Goal: Task Accomplishment & Management: Use online tool/utility

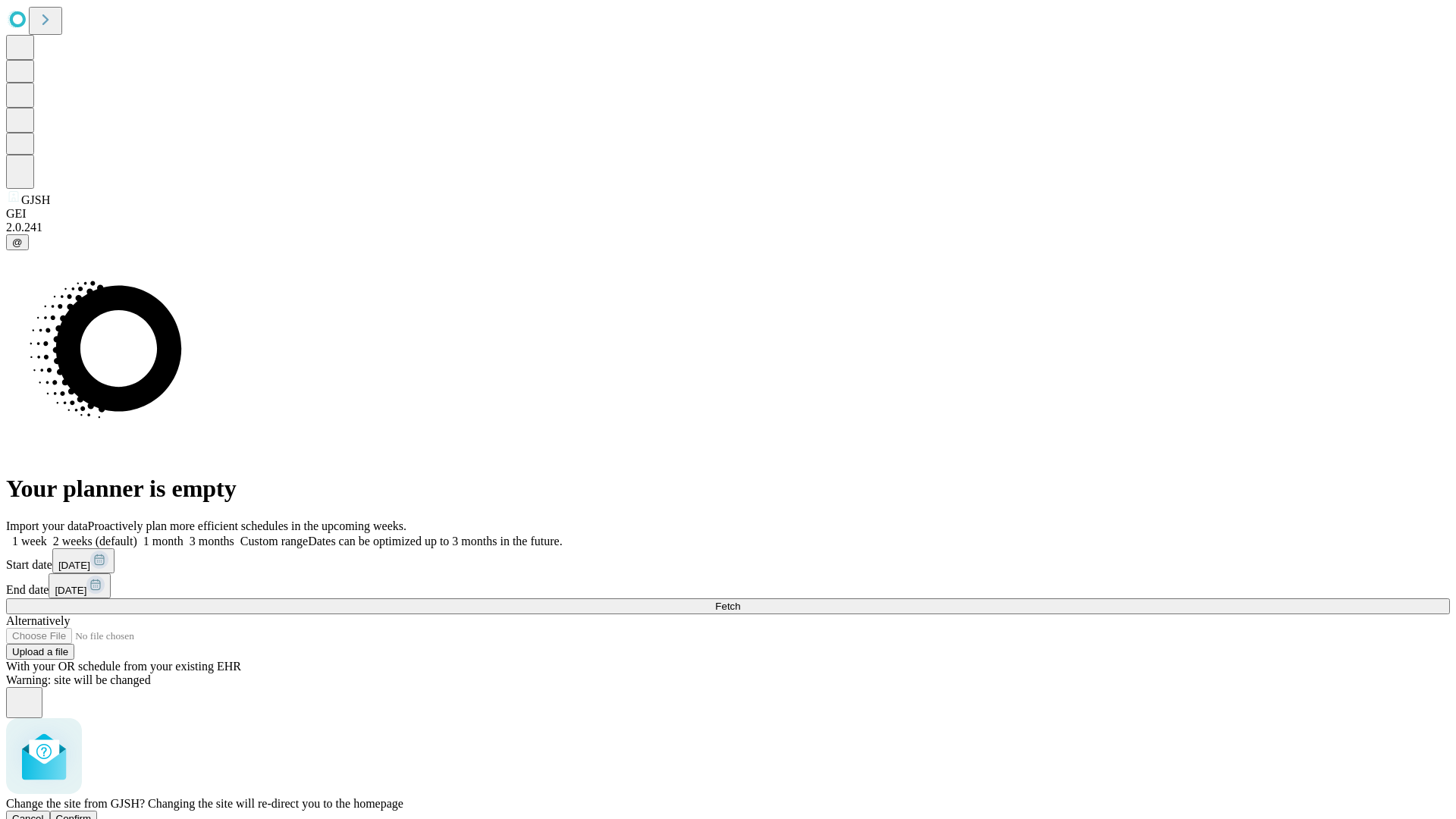
click at [92, 813] on span "Confirm" at bounding box center [73, 818] width 35 height 12
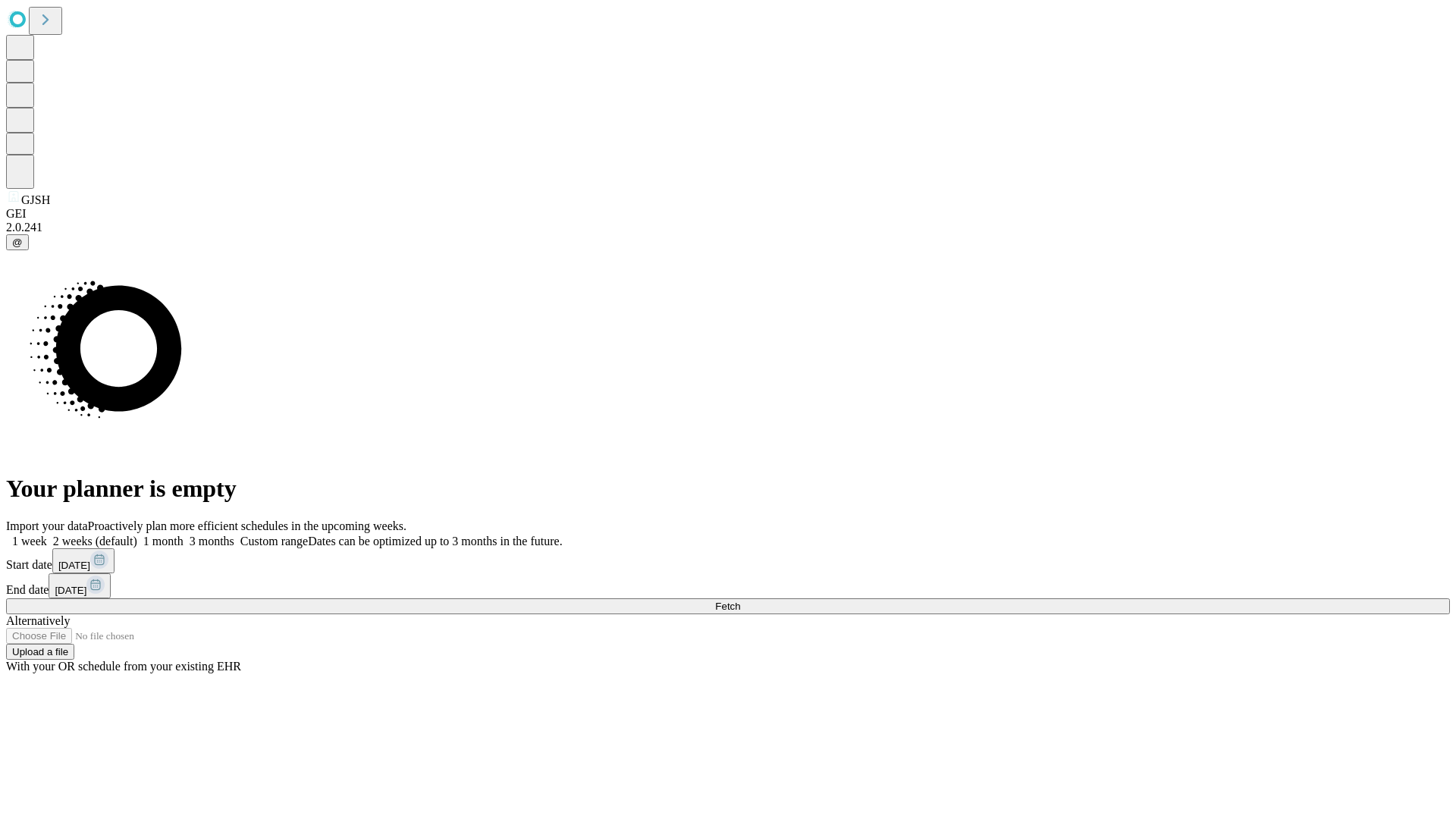
click at [137, 535] on label "2 weeks (default)" at bounding box center [92, 541] width 90 height 13
click at [741, 600] on span "Fetch" at bounding box center [728, 606] width 25 height 12
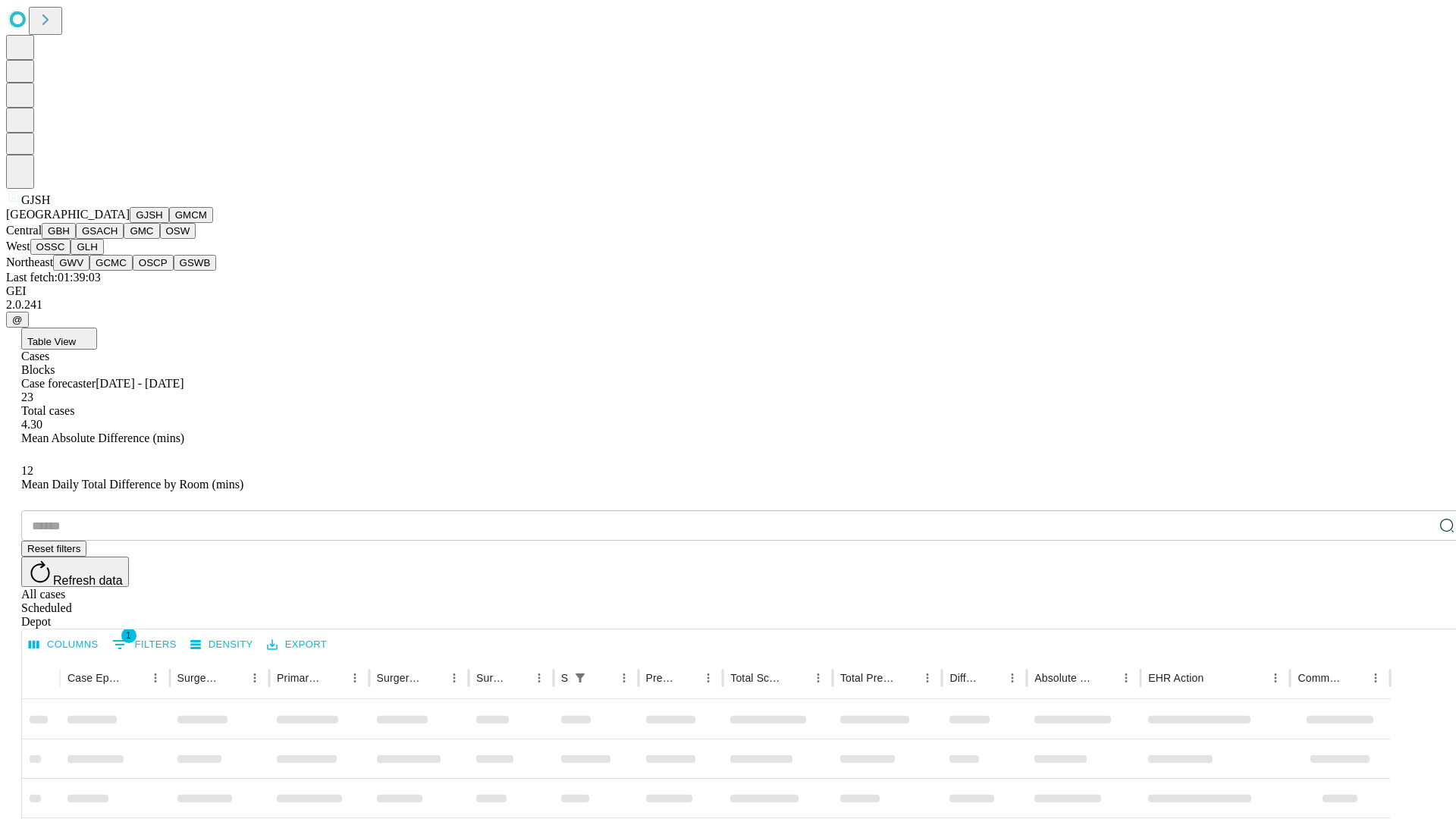
click at [169, 223] on button "GMCM" at bounding box center [191, 215] width 44 height 16
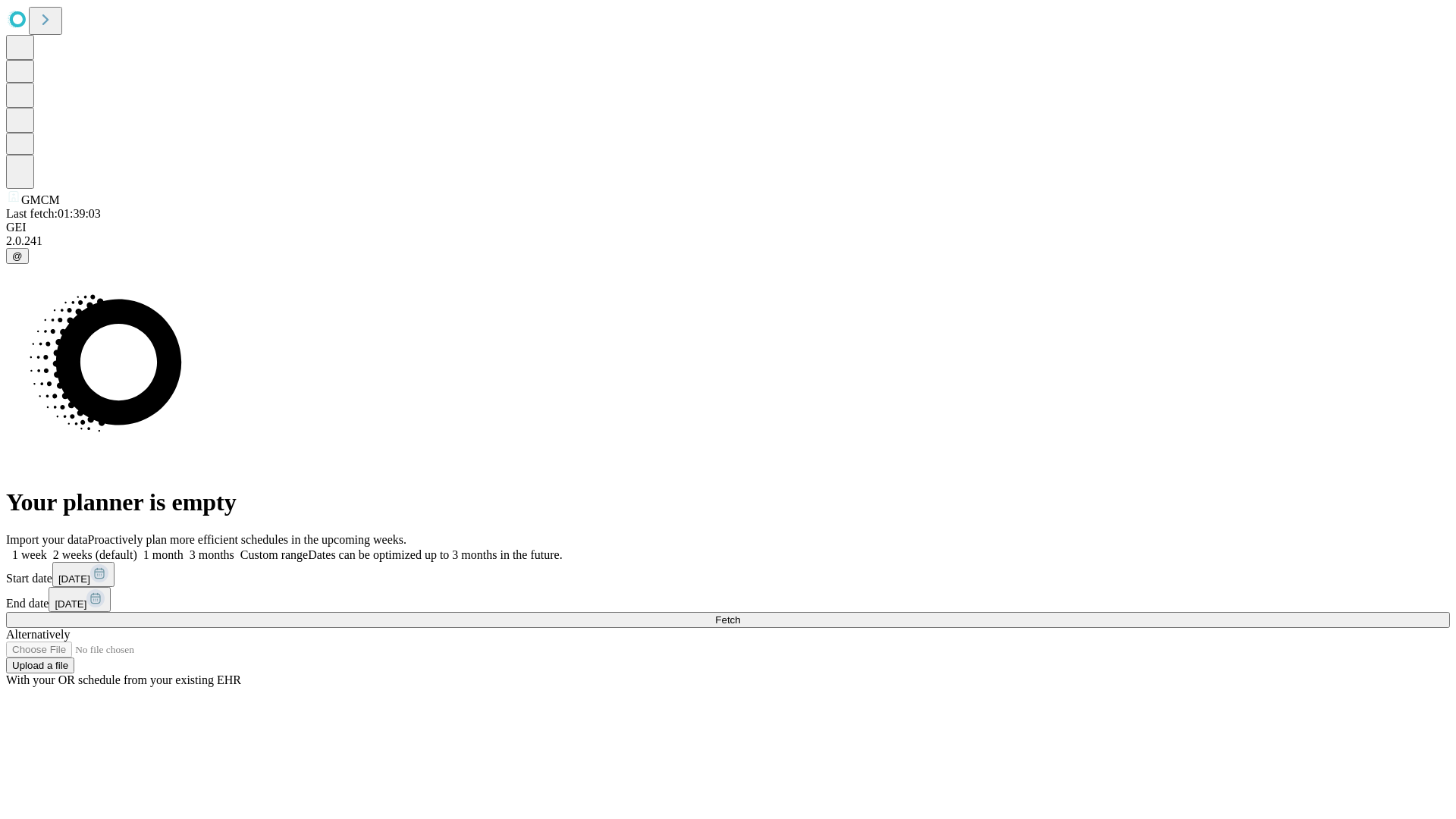
click at [137, 548] on label "2 weeks (default)" at bounding box center [92, 554] width 90 height 13
click at [741, 614] on span "Fetch" at bounding box center [728, 619] width 25 height 12
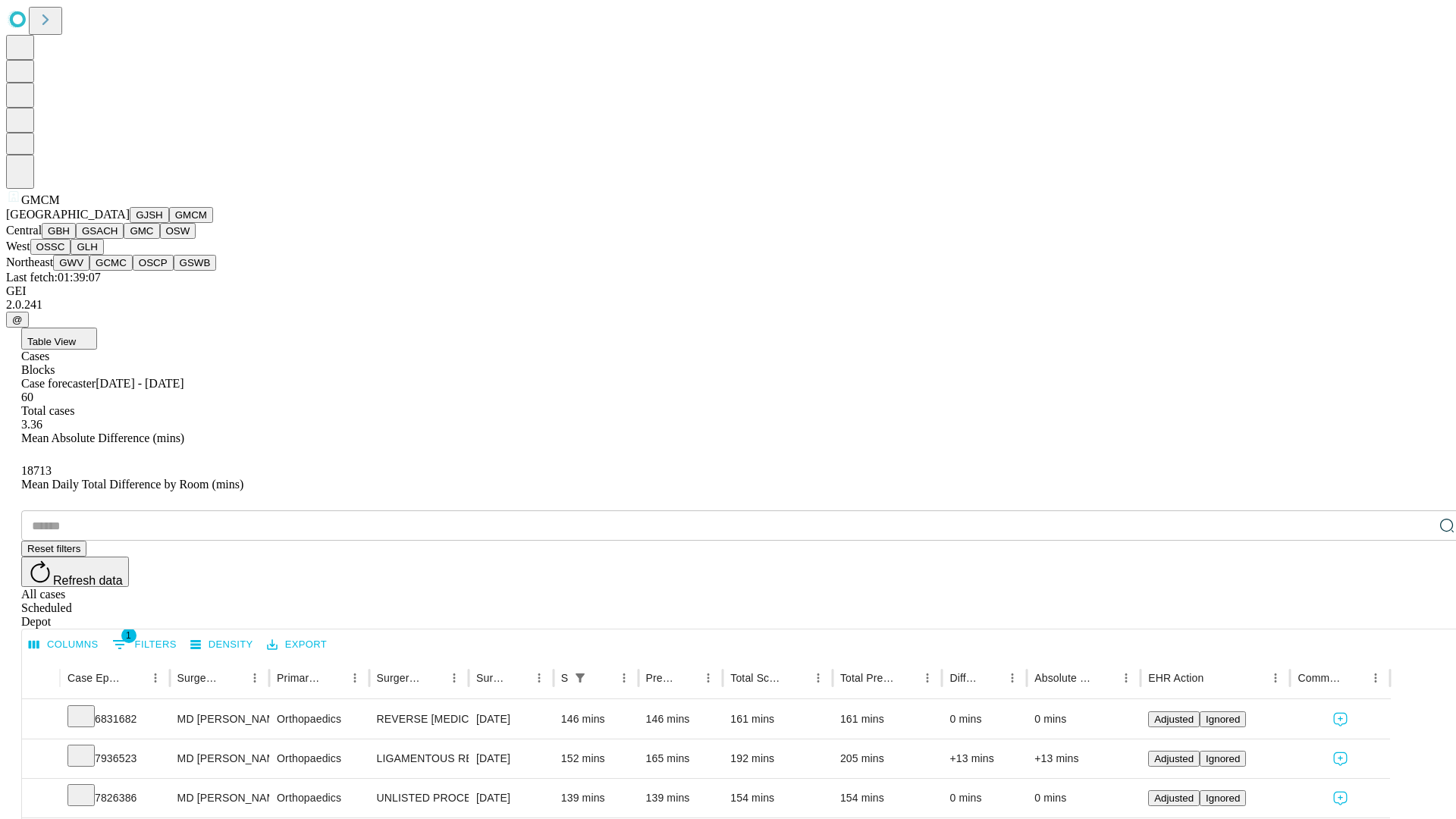
click at [76, 239] on button "GBH" at bounding box center [59, 231] width 34 height 16
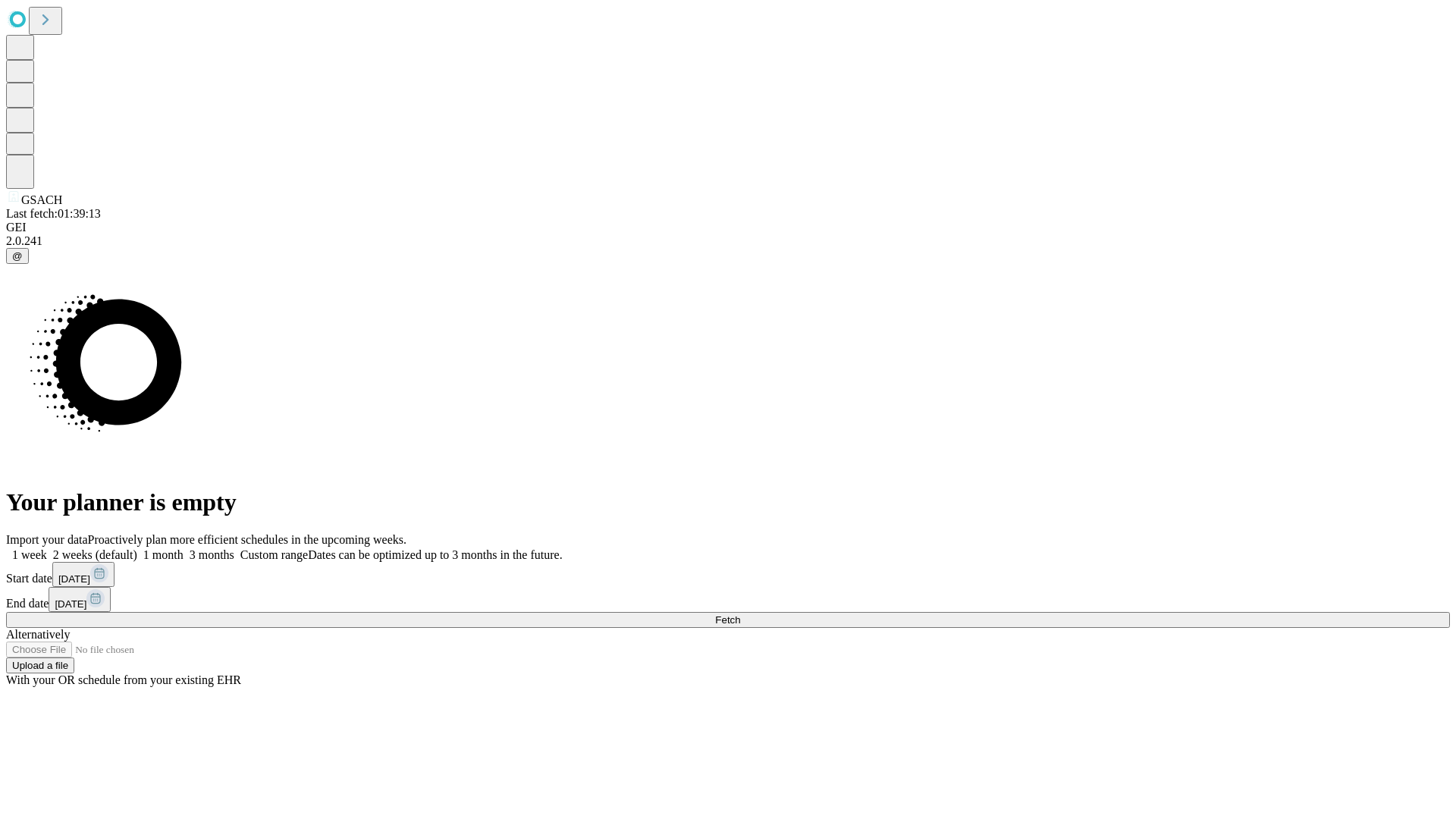
click at [137, 548] on label "2 weeks (default)" at bounding box center [92, 554] width 90 height 13
click at [741, 614] on span "Fetch" at bounding box center [728, 619] width 25 height 12
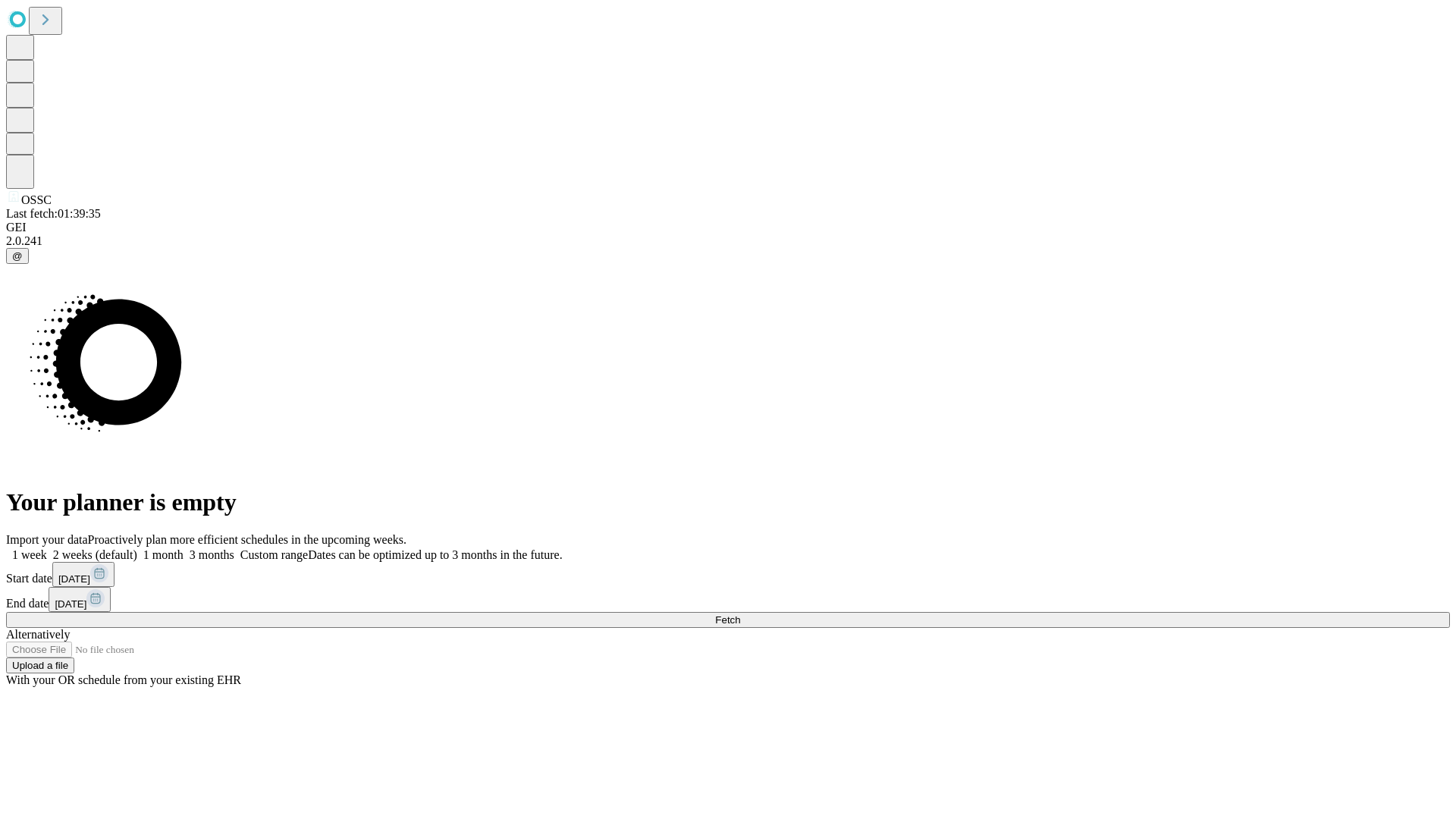
click at [137, 548] on label "2 weeks (default)" at bounding box center [92, 554] width 90 height 13
click at [741, 614] on span "Fetch" at bounding box center [728, 619] width 25 height 12
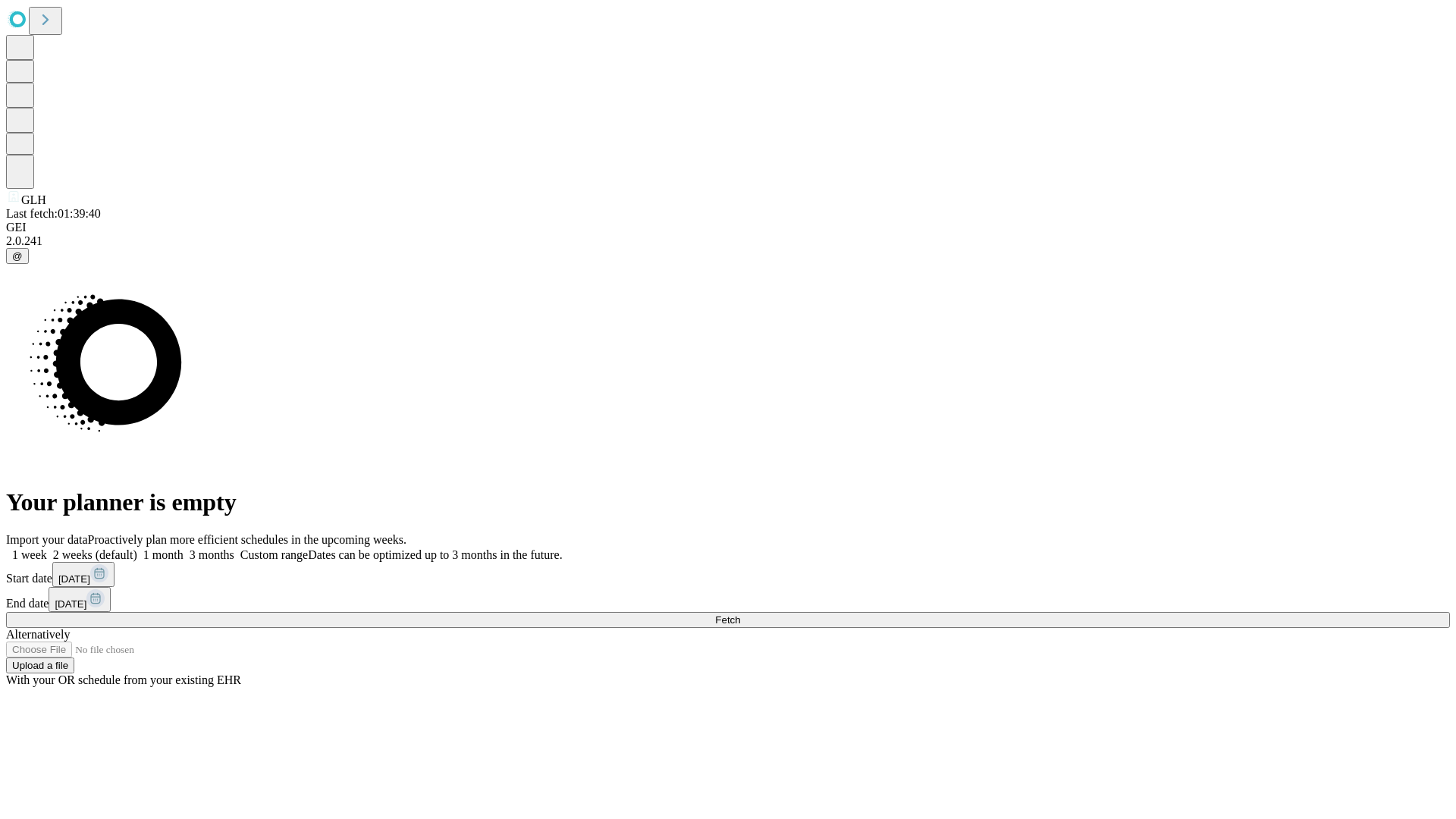
click at [137, 548] on label "2 weeks (default)" at bounding box center [92, 554] width 90 height 13
click at [741, 614] on span "Fetch" at bounding box center [728, 619] width 25 height 12
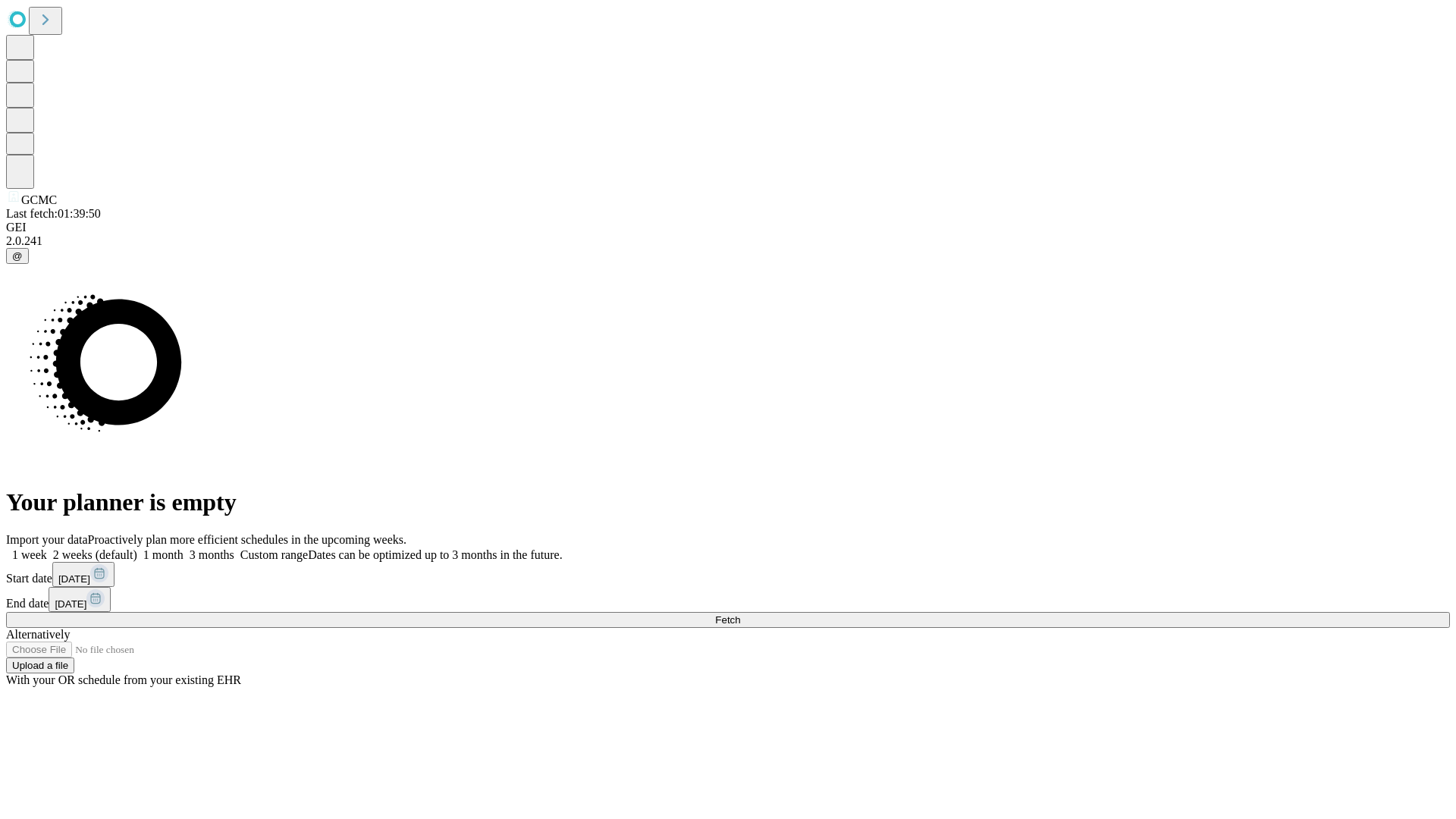
click at [137, 548] on label "2 weeks (default)" at bounding box center [92, 554] width 90 height 13
click at [741, 614] on span "Fetch" at bounding box center [728, 619] width 25 height 12
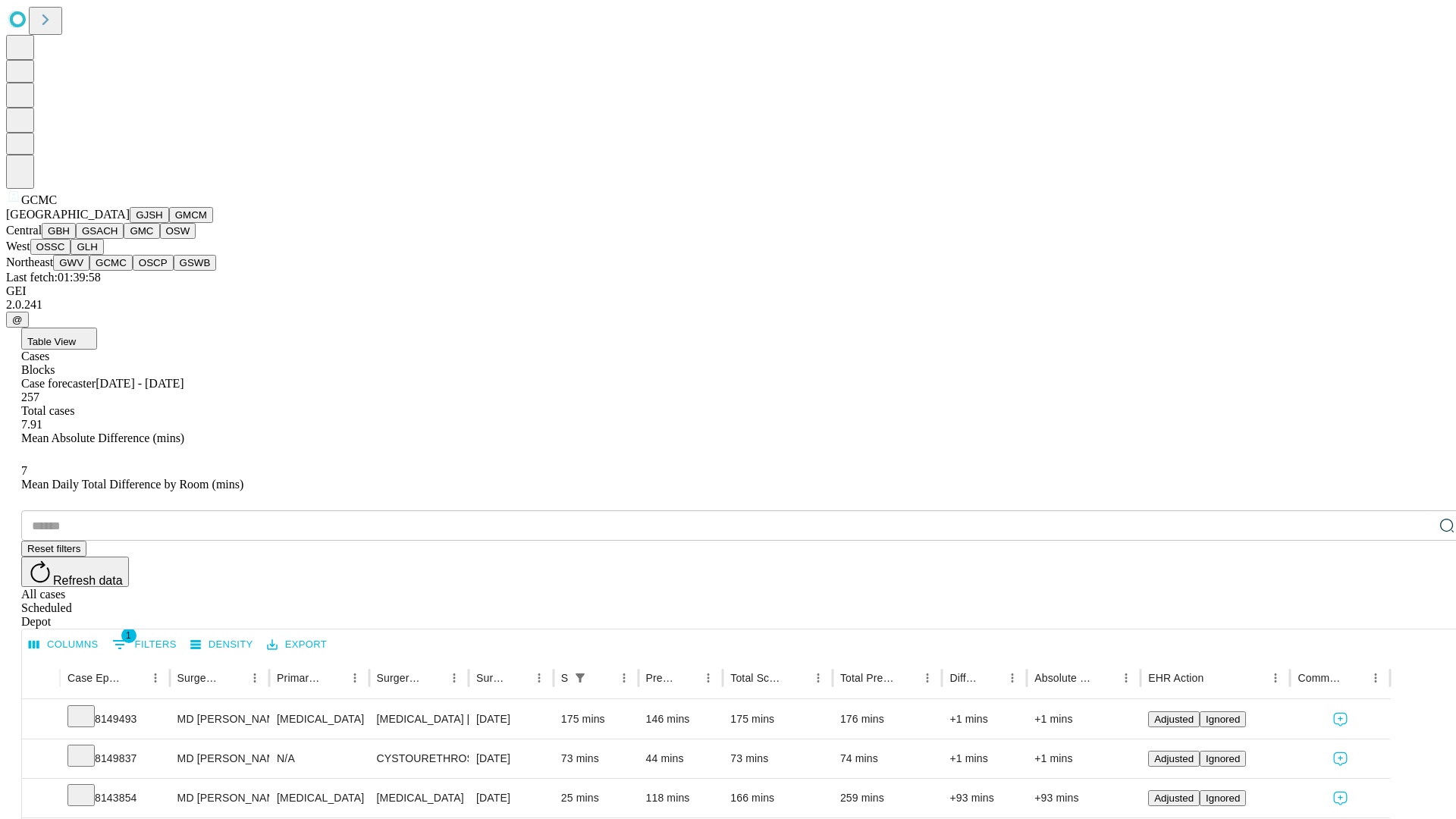
click at [133, 271] on button "OSCP" at bounding box center [153, 263] width 41 height 16
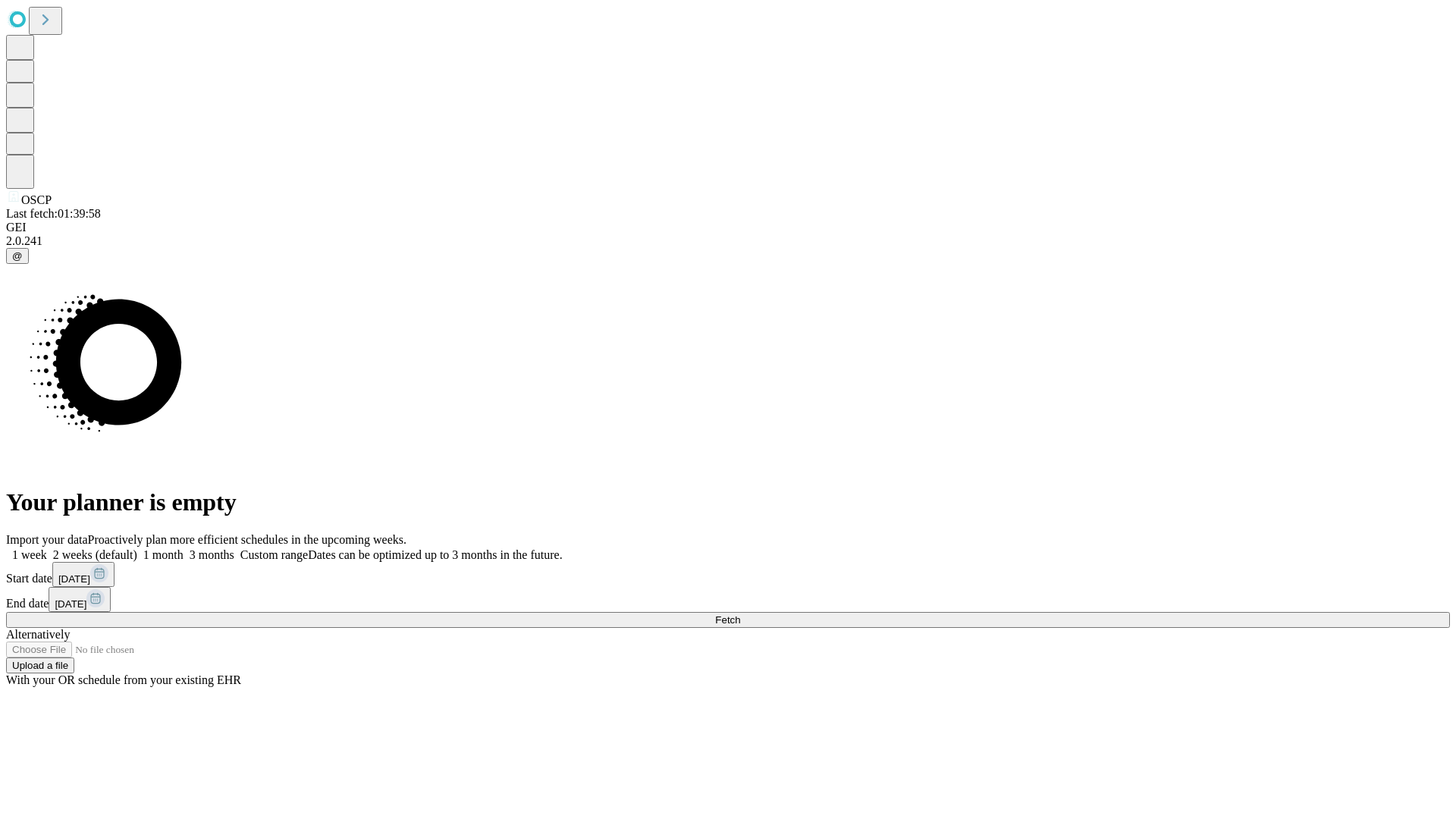
click at [741, 614] on span "Fetch" at bounding box center [728, 619] width 25 height 12
